Goal: Check status: Check status

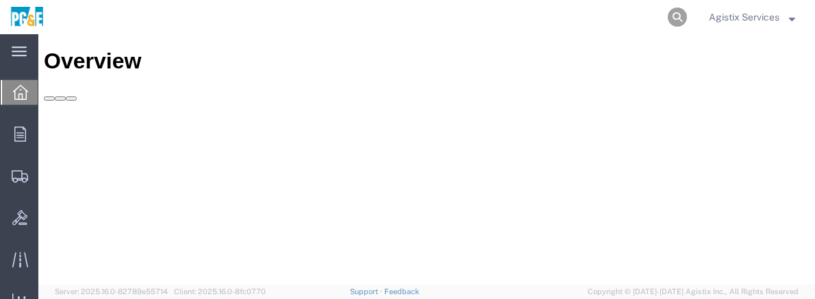
click at [676, 21] on icon at bounding box center [677, 17] width 19 height 19
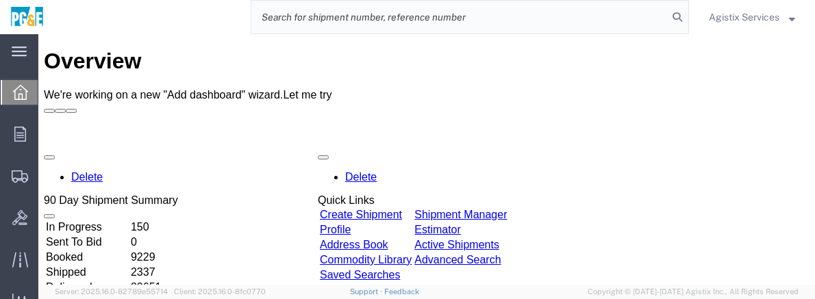
paste input "1ZW088X30390427056"
type input "1ZW088X30390427056"
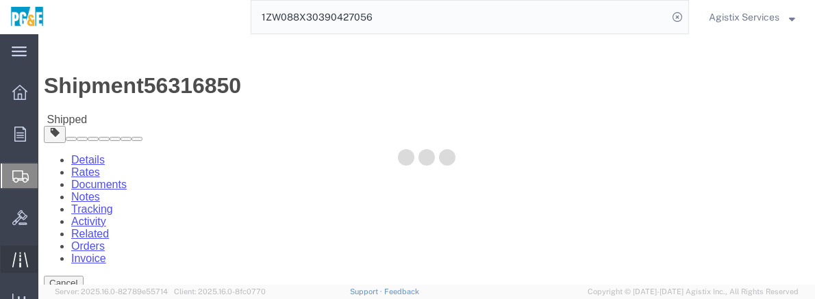
click at [16, 255] on icon at bounding box center [20, 260] width 16 height 16
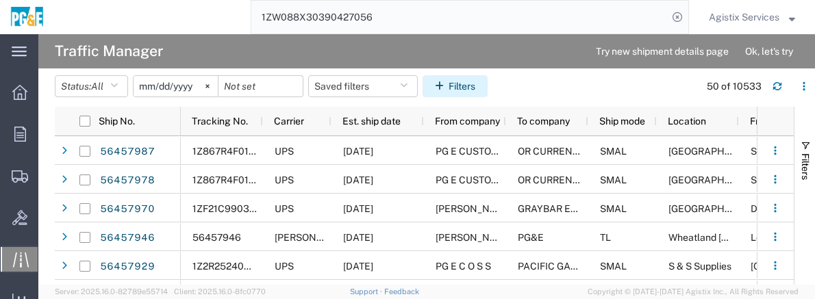
click at [475, 86] on button "Filters" at bounding box center [455, 86] width 65 height 22
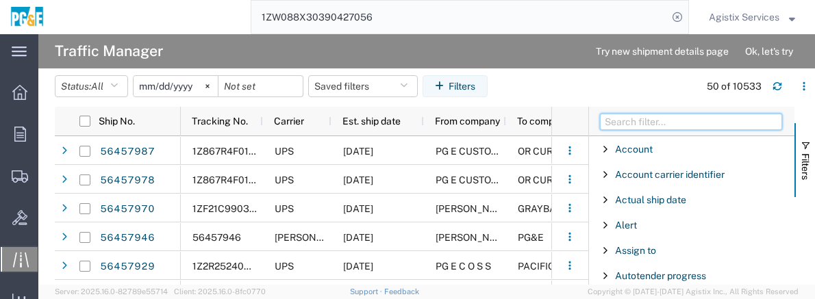
click at [665, 127] on input "Filter Columns Input" at bounding box center [691, 122] width 182 height 16
type input "r"
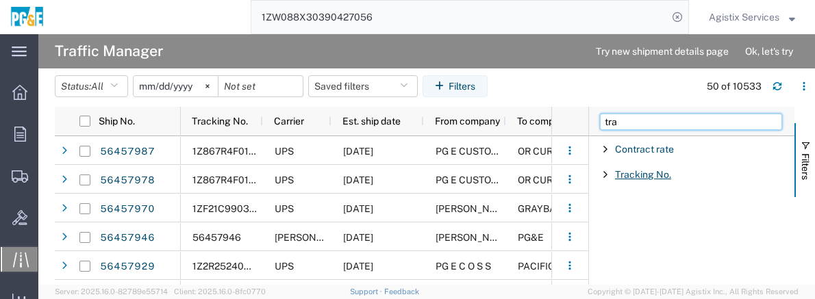
type input "tra"
click at [645, 173] on span "Tracking No." at bounding box center [643, 174] width 56 height 11
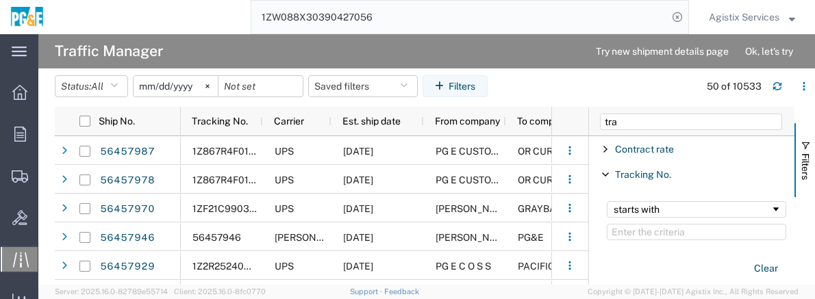
click at [647, 232] on input "Filter Value" at bounding box center [697, 232] width 180 height 16
type input "1ZW088X30390427056"
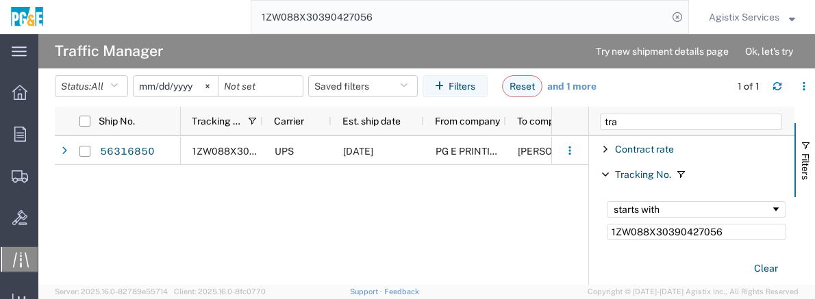
click at [486, 243] on div "1ZW088X30390427056 UPS [DATE] PG E PRINTING AND GRAPHIC SERV [PERSON_NAME] SMAL…" at bounding box center [366, 210] width 371 height 149
click at [808, 162] on span "Filters" at bounding box center [805, 166] width 11 height 27
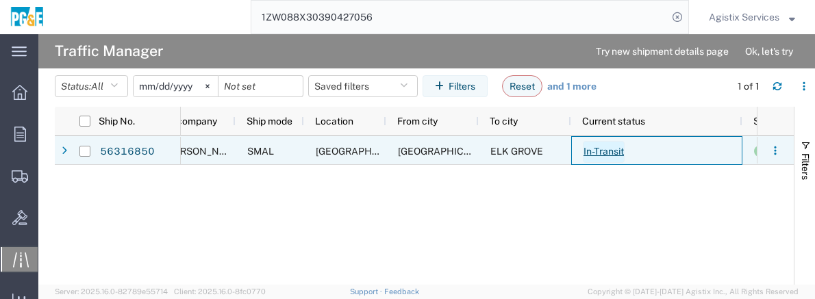
click at [606, 151] on link "In-Transit" at bounding box center [604, 152] width 42 height 22
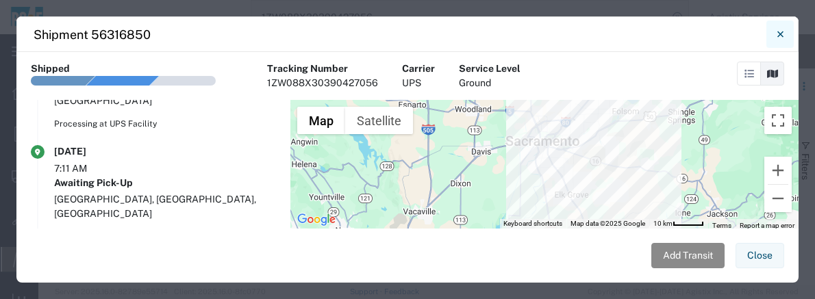
click at [778, 34] on icon "Close" at bounding box center [781, 34] width 6 height 16
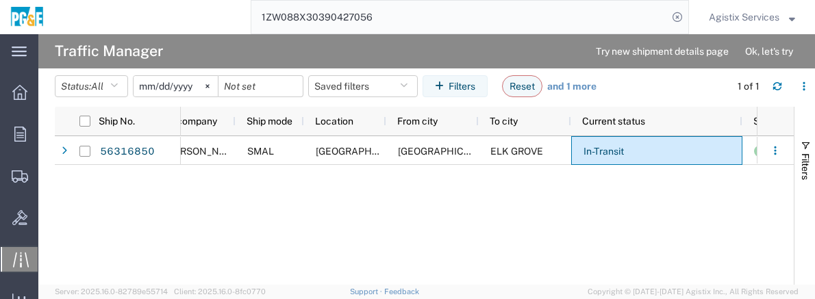
click at [415, 236] on div "[DATE] PG E PRINTING AND GRAPHIC SERV [PERSON_NAME] SMAL [GEOGRAPHIC_DATA] [GEO…" at bounding box center [469, 210] width 576 height 149
click at [336, 247] on div "[DATE] PG E PRINTING AND GRAPHIC SERV [PERSON_NAME] SMAL [GEOGRAPHIC_DATA] [GEO…" at bounding box center [469, 210] width 576 height 149
click at [370, 236] on div "[DATE] PG E PRINTING AND GRAPHIC SERV [PERSON_NAME] SMAL [GEOGRAPHIC_DATA] [GEO…" at bounding box center [469, 210] width 576 height 149
click at [525, 85] on button "Reset" at bounding box center [522, 86] width 40 height 22
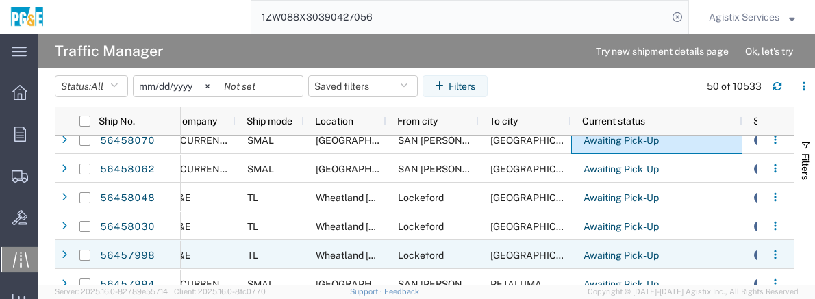
scroll to position [12, 0]
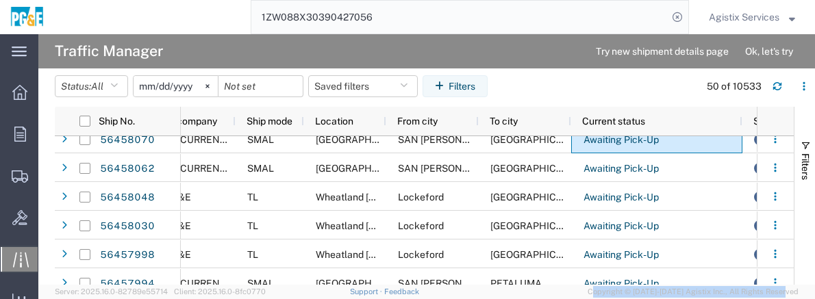
drag, startPoint x: 576, startPoint y: 286, endPoint x: 579, endPoint y: 321, distance: 34.4
click at [579, 299] on html "main_menu Created with Sketch. Collapse Menu Overview Orders Order Manager Crea…" at bounding box center [407, 149] width 815 height 299
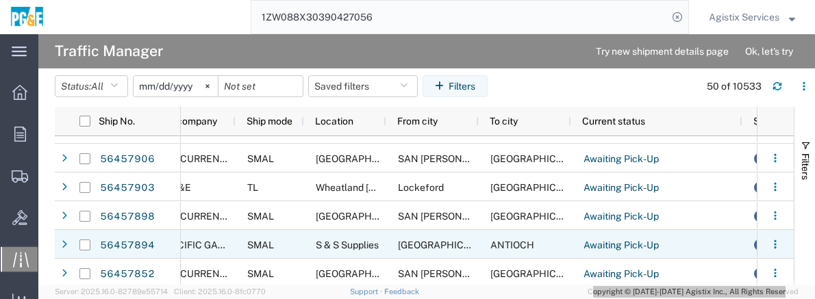
scroll to position [435, 0]
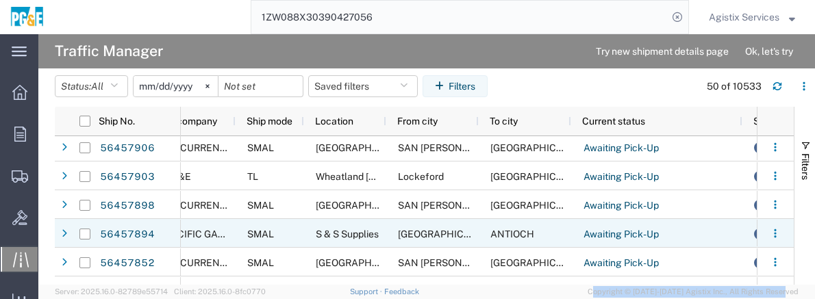
click at [617, 236] on link "Awaiting Pick-Up" at bounding box center [621, 235] width 77 height 22
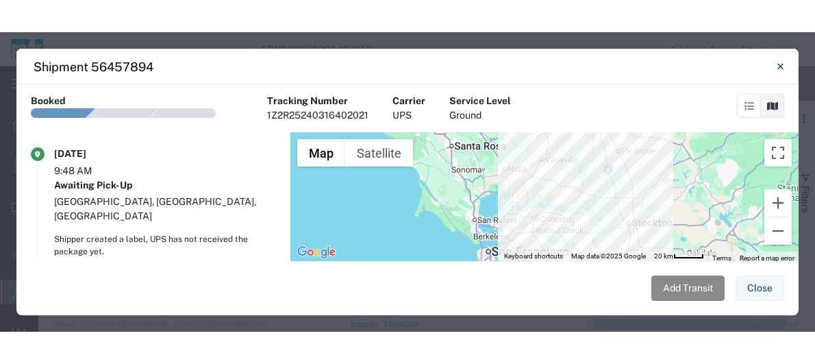
scroll to position [16, 0]
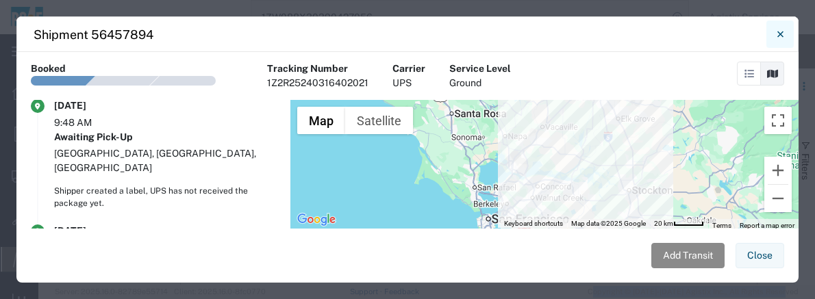
click at [791, 33] on button "Close" at bounding box center [780, 34] width 27 height 27
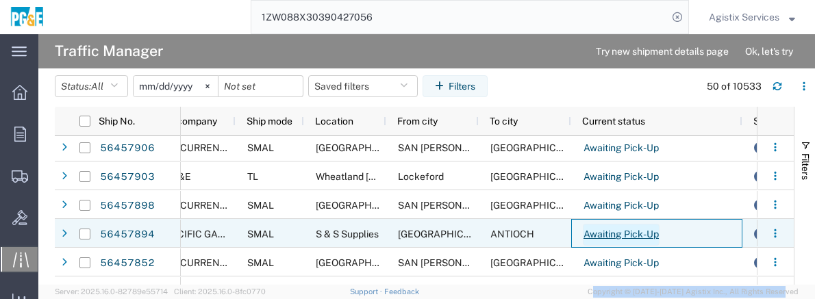
click at [619, 235] on link "Awaiting Pick-Up" at bounding box center [621, 235] width 77 height 22
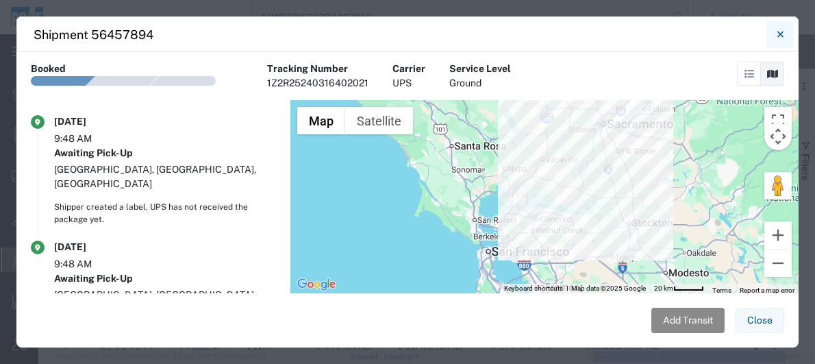
click at [774, 36] on button "Close" at bounding box center [780, 34] width 27 height 27
